Goal: Information Seeking & Learning: Compare options

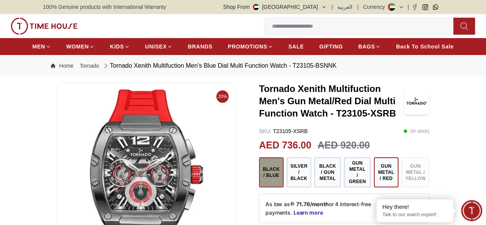
click at [263, 176] on button "Black / Blue" at bounding box center [271, 172] width 25 height 30
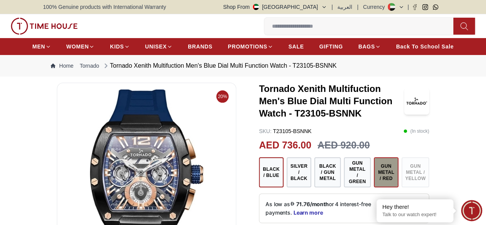
click at [389, 179] on button "Gun Metal / Red" at bounding box center [386, 172] width 25 height 30
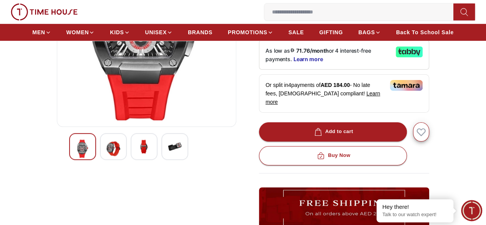
scroll to position [154, 0]
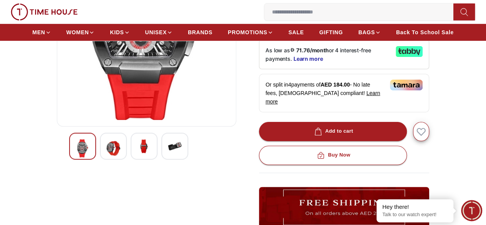
click at [168, 153] on img at bounding box center [175, 146] width 14 height 14
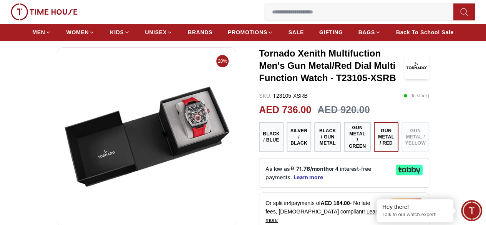
scroll to position [0, 0]
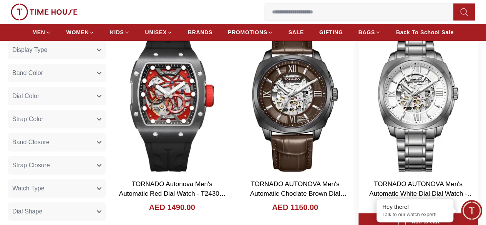
scroll to position [307, 0]
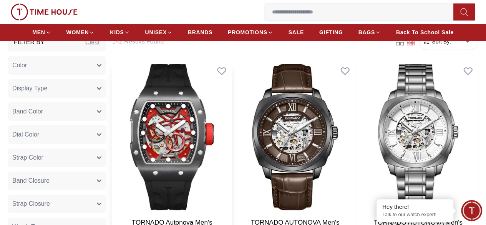
click at [225, 116] on img at bounding box center [171, 137] width 119 height 152
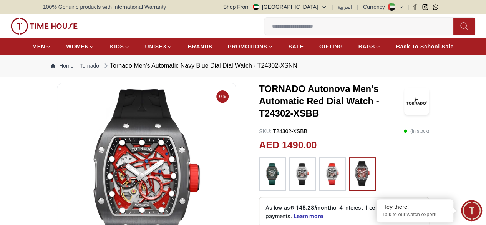
scroll to position [38, 0]
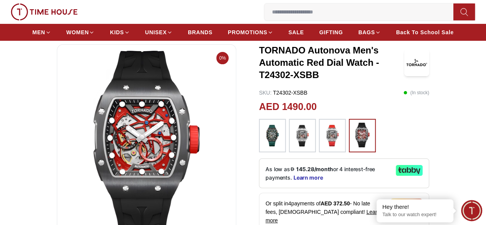
click at [364, 141] on img at bounding box center [362, 135] width 19 height 25
click at [327, 146] on img at bounding box center [332, 136] width 19 height 26
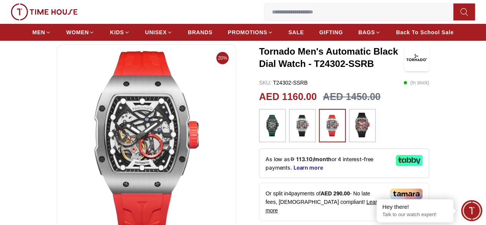
click at [268, 136] on img at bounding box center [272, 126] width 19 height 26
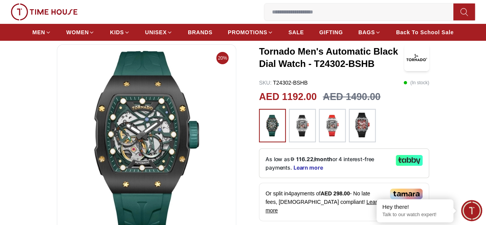
click at [294, 133] on img at bounding box center [302, 126] width 19 height 26
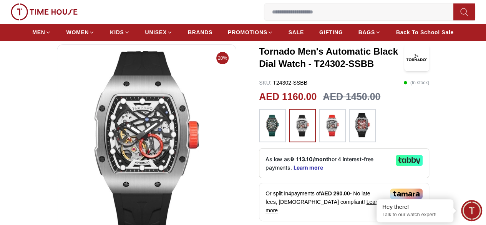
click at [361, 132] on img at bounding box center [362, 125] width 19 height 25
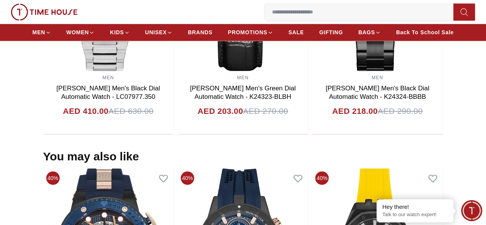
scroll to position [576, 0]
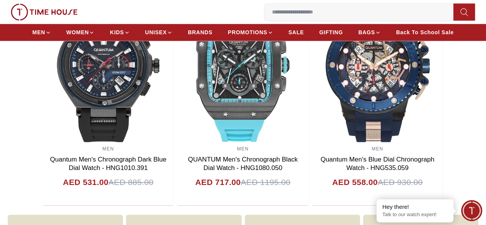
scroll to position [38, 0]
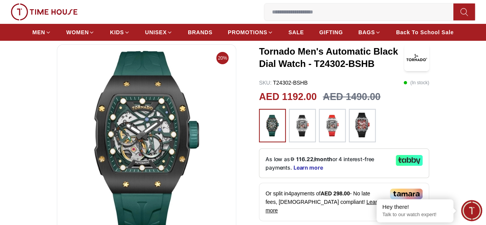
scroll to position [307, 0]
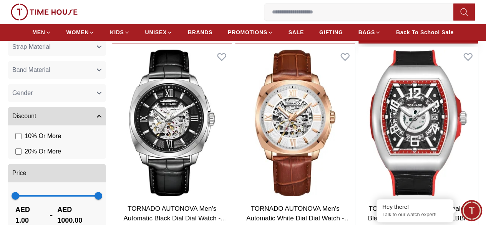
scroll to position [576, 0]
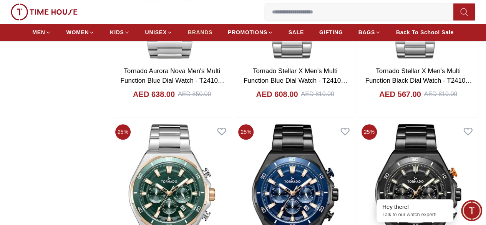
scroll to position [3079, 0]
